Goal: Task Accomplishment & Management: Manage account settings

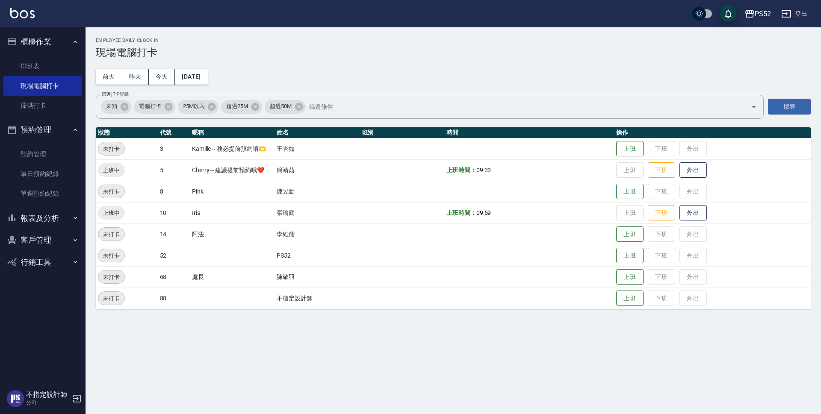
click at [47, 213] on button "報表及分析" at bounding box center [42, 218] width 79 height 22
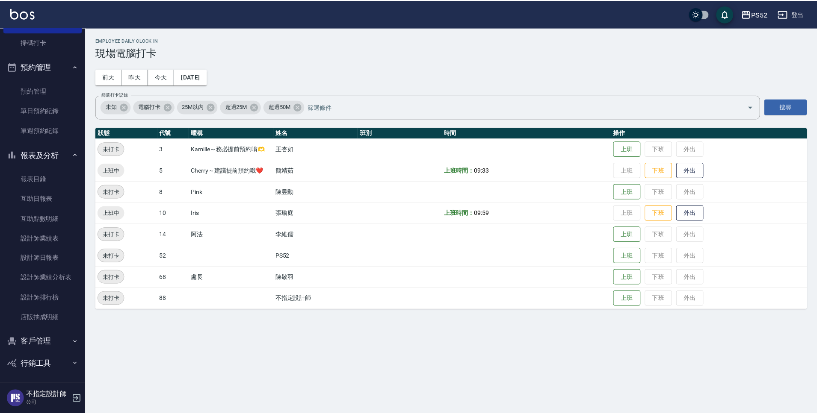
scroll to position [65, 0]
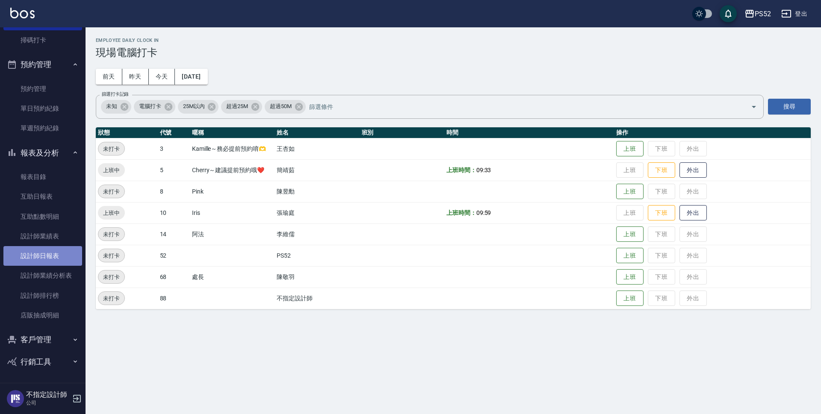
click at [52, 260] on link "設計師日報表" at bounding box center [42, 256] width 79 height 20
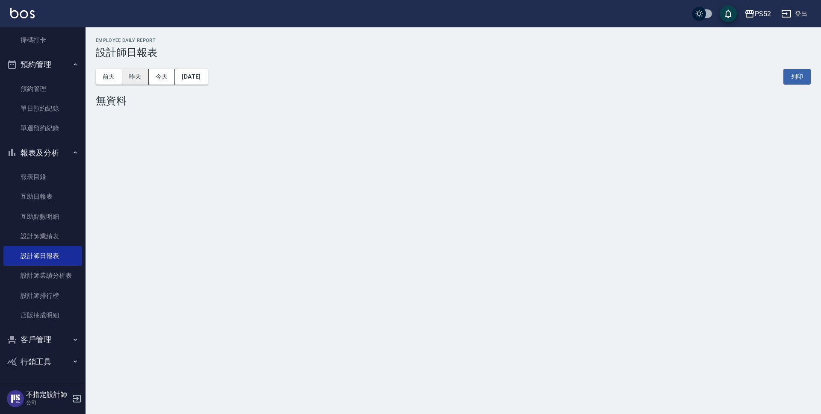
click at [131, 73] on button "昨天" at bounding box center [135, 77] width 27 height 16
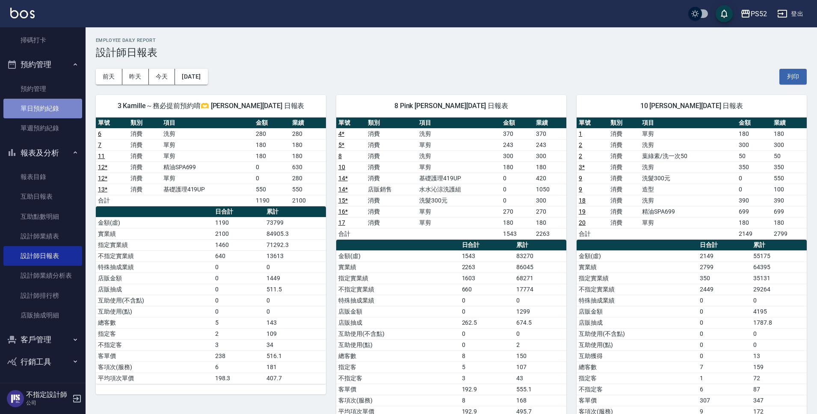
click at [71, 113] on link "單日預約紀錄" at bounding box center [42, 109] width 79 height 20
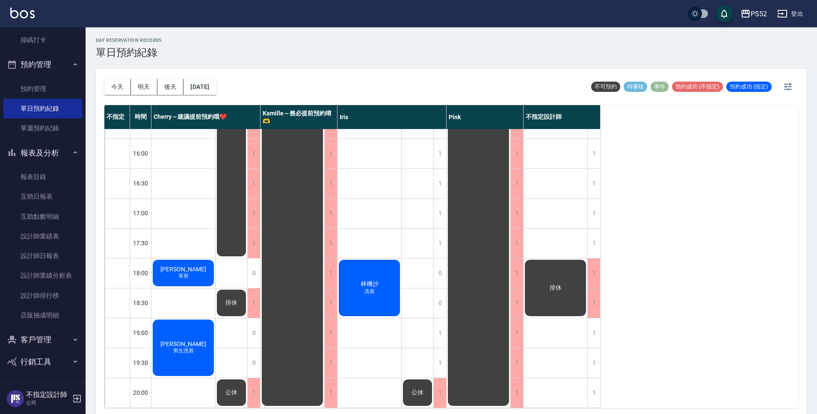
scroll to position [327, 0]
click at [109, 87] on button "今天" at bounding box center [117, 87] width 27 height 16
click at [139, 91] on button "明天" at bounding box center [144, 87] width 27 height 16
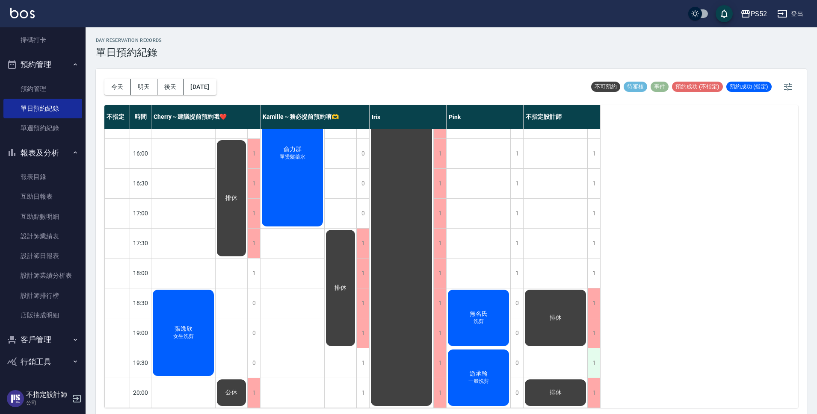
click at [592, 358] on div "1" at bounding box center [593, 363] width 13 height 30
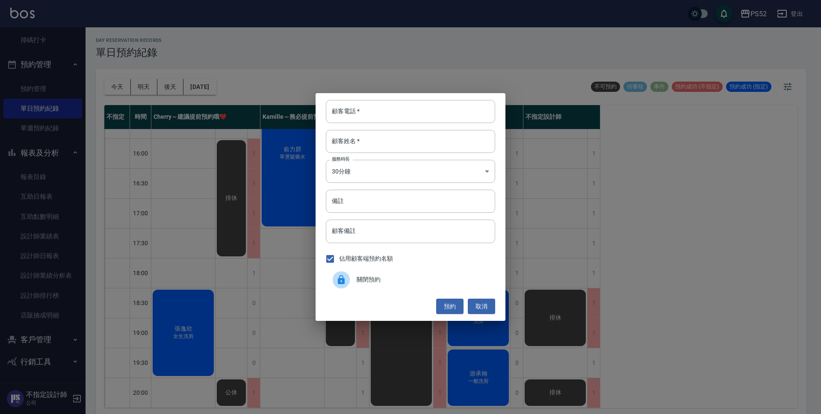
click at [423, 282] on span "關閉預約" at bounding box center [423, 279] width 132 height 9
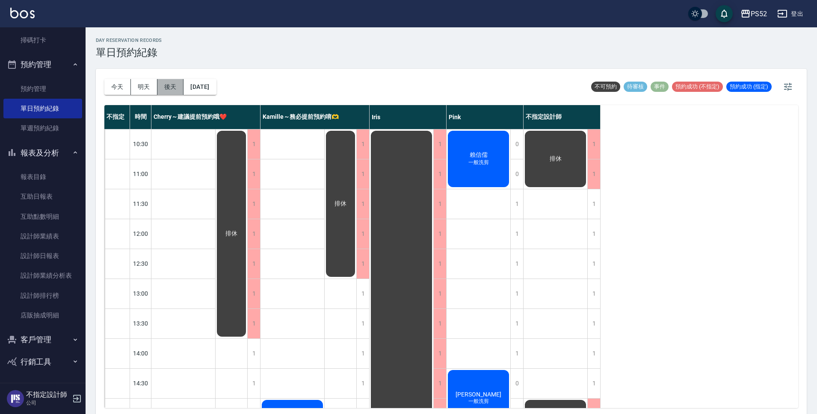
click at [172, 83] on button "後天" at bounding box center [170, 87] width 27 height 16
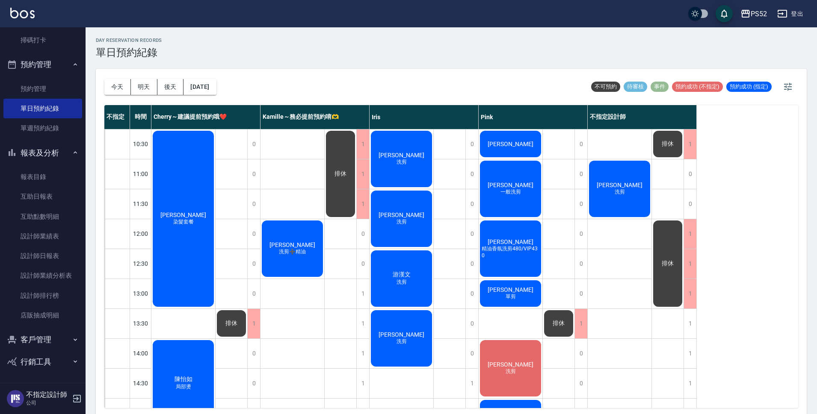
click at [116, 82] on button "今天" at bounding box center [117, 87] width 27 height 16
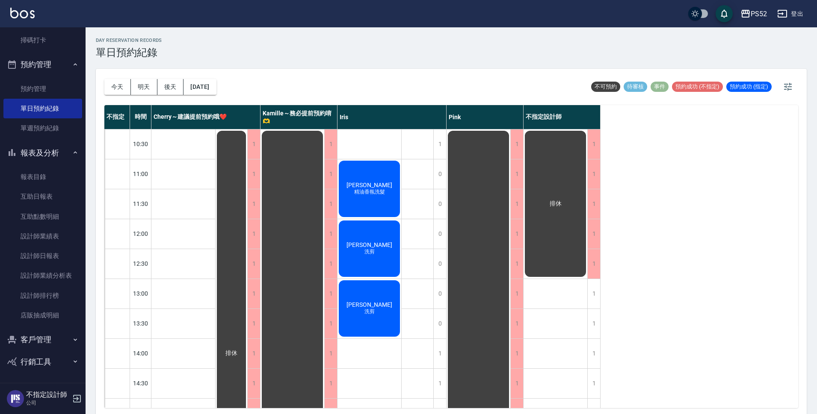
click at [150, 89] on button "明天" at bounding box center [144, 87] width 27 height 16
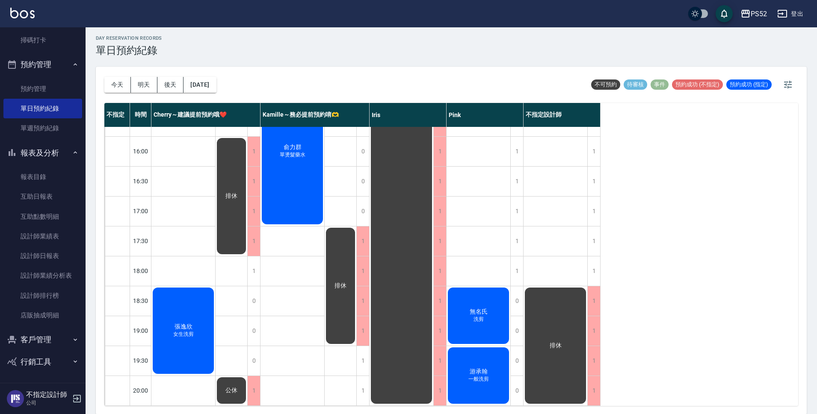
scroll to position [3, 0]
